Goal: Find specific page/section: Find specific page/section

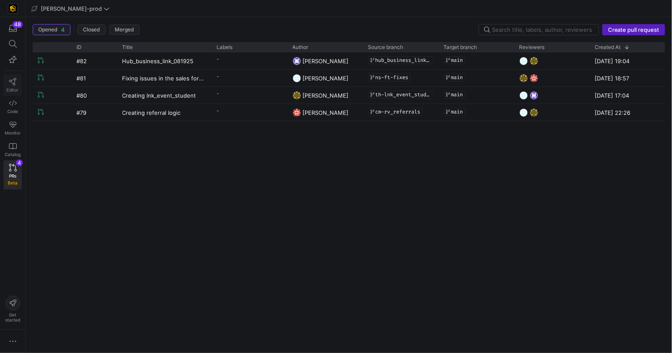
click at [8, 88] on span "Editor" at bounding box center [13, 89] width 12 height 5
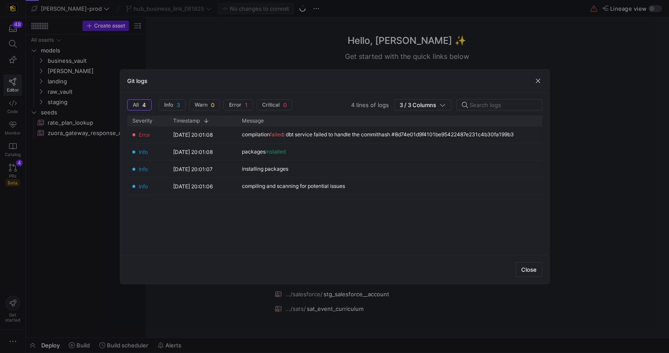
click at [532, 268] on span "Close" at bounding box center [528, 269] width 15 height 7
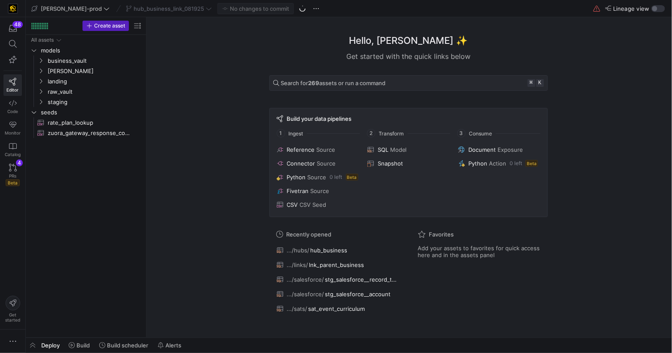
click at [241, 50] on div "Hello, [PERSON_NAME] ✨ Get started with the quick links below Search for 269 as…" at bounding box center [408, 177] width 517 height 320
click at [42, 62] on icon "Press SPACE to select this row." at bounding box center [41, 60] width 6 height 5
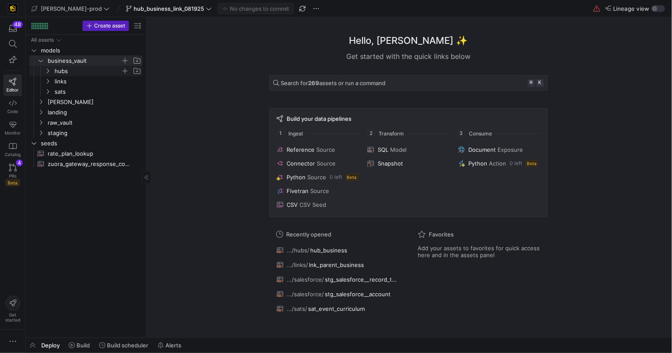
click at [45, 70] on icon "Press SPACE to select this row." at bounding box center [48, 70] width 6 height 5
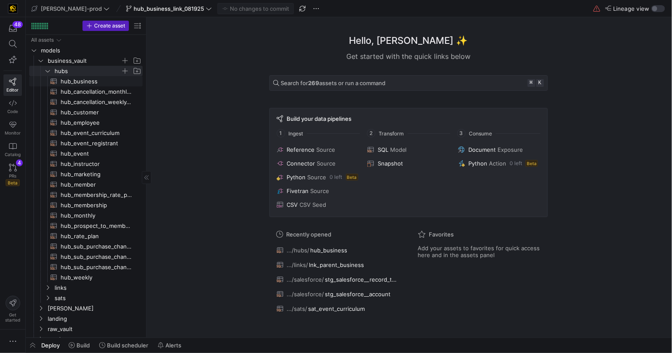
drag, startPoint x: 88, startPoint y: 81, endPoint x: 132, endPoint y: 83, distance: 44.7
click at [88, 81] on span "hub_business​​​​​​​​​​" at bounding box center [97, 81] width 72 height 10
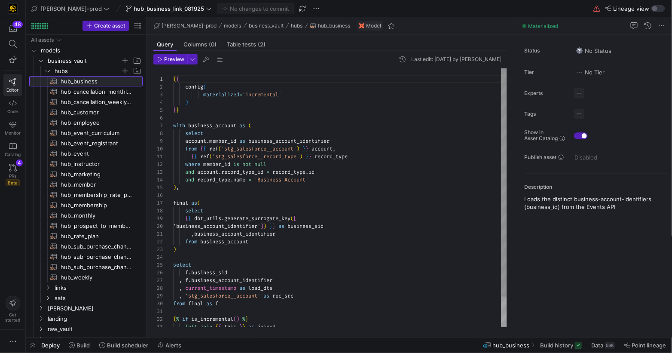
scroll to position [77, 0]
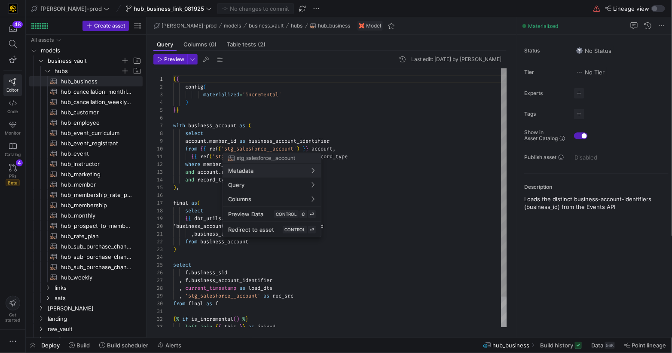
click at [266, 151] on div at bounding box center [336, 176] width 672 height 353
click at [276, 210] on kbd "CONTROL" at bounding box center [286, 214] width 24 height 8
